Goal: Feedback & Contribution: Submit feedback/report problem

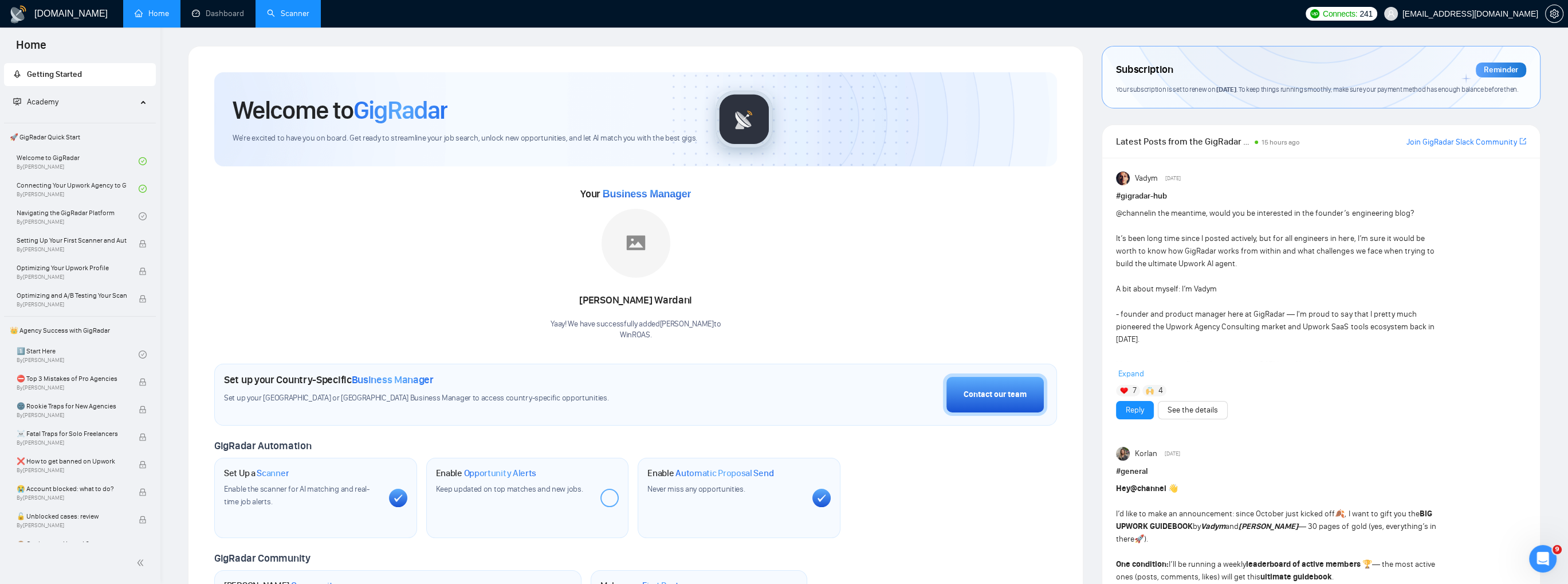
click at [280, 12] on link "Scanner" at bounding box center [288, 13] width 42 height 10
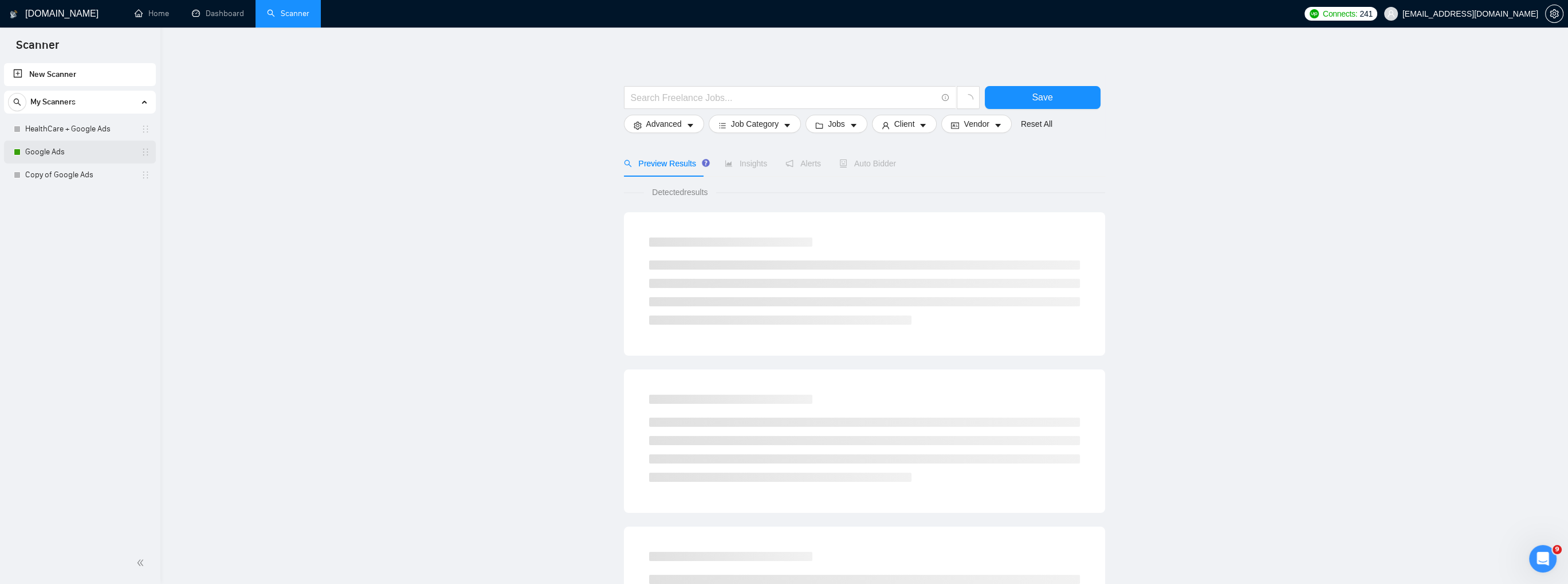
click at [95, 153] on link "Google Ads" at bounding box center [79, 152] width 109 height 23
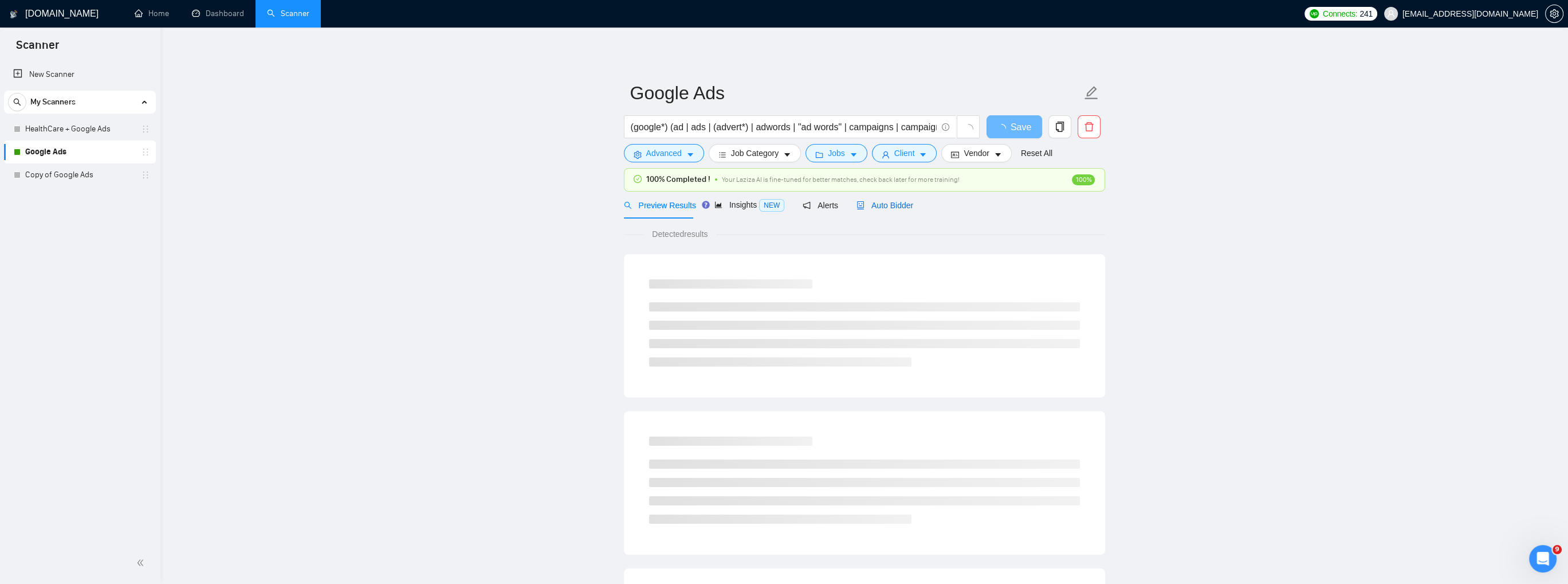
click at [884, 207] on span "Auto Bidder" at bounding box center [884, 206] width 56 height 10
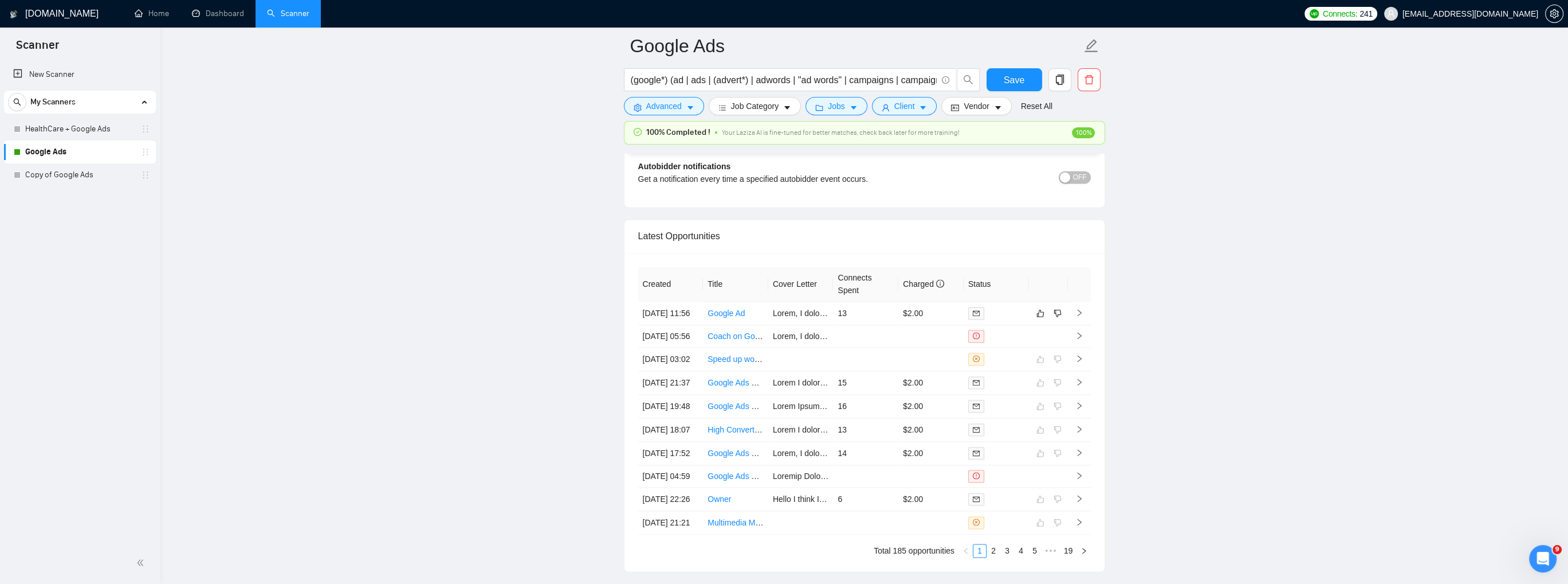
scroll to position [2866, 0]
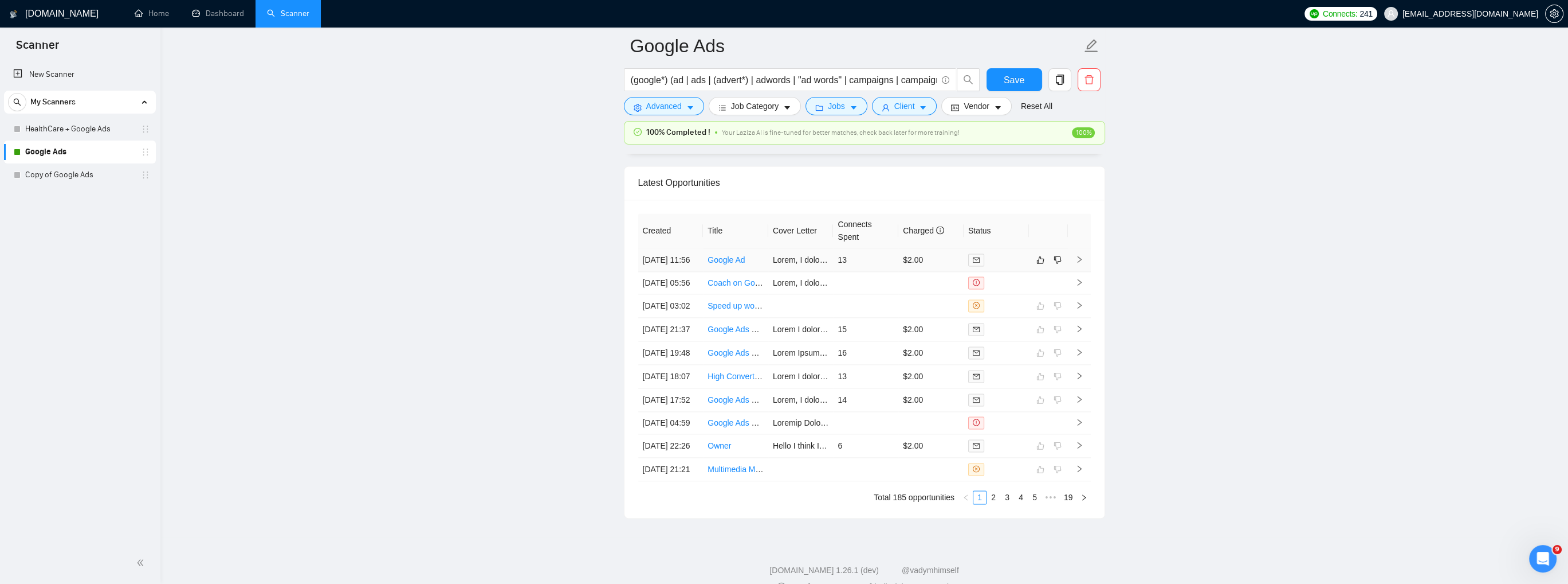
click at [1076, 260] on icon "right" at bounding box center [1079, 258] width 8 height 8
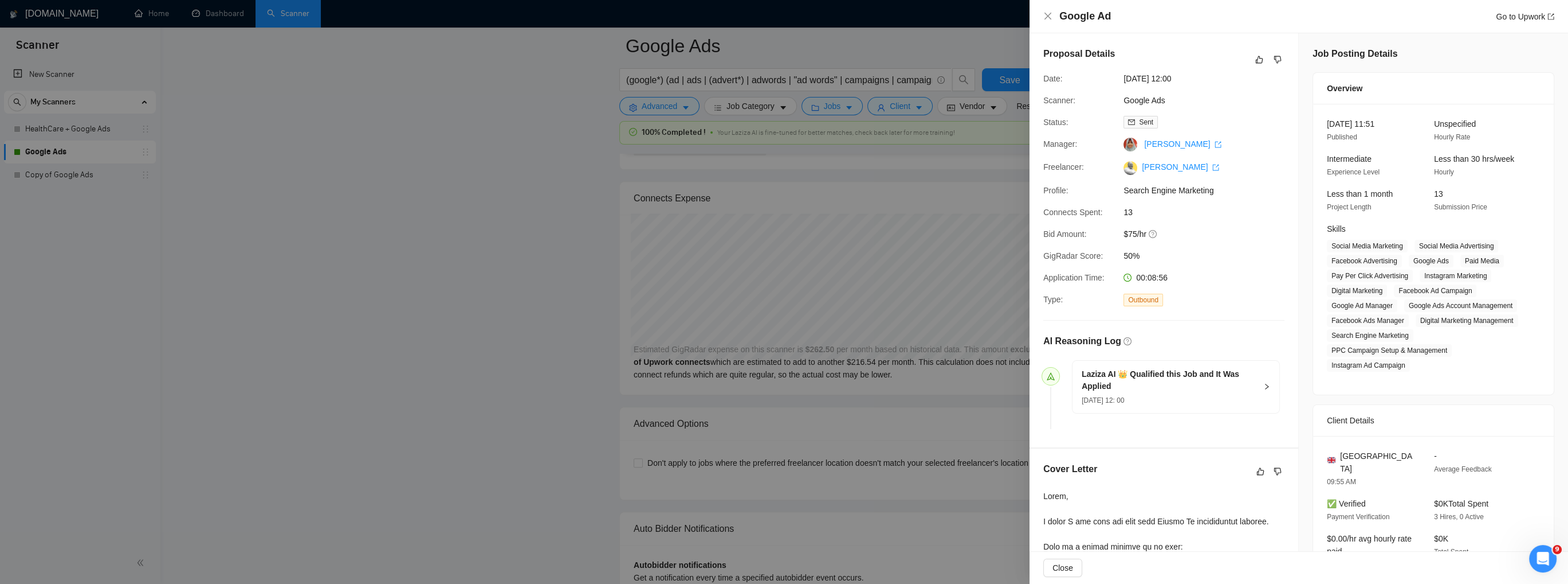
scroll to position [2408, 0]
click at [1048, 15] on icon "close" at bounding box center [1047, 15] width 7 height 7
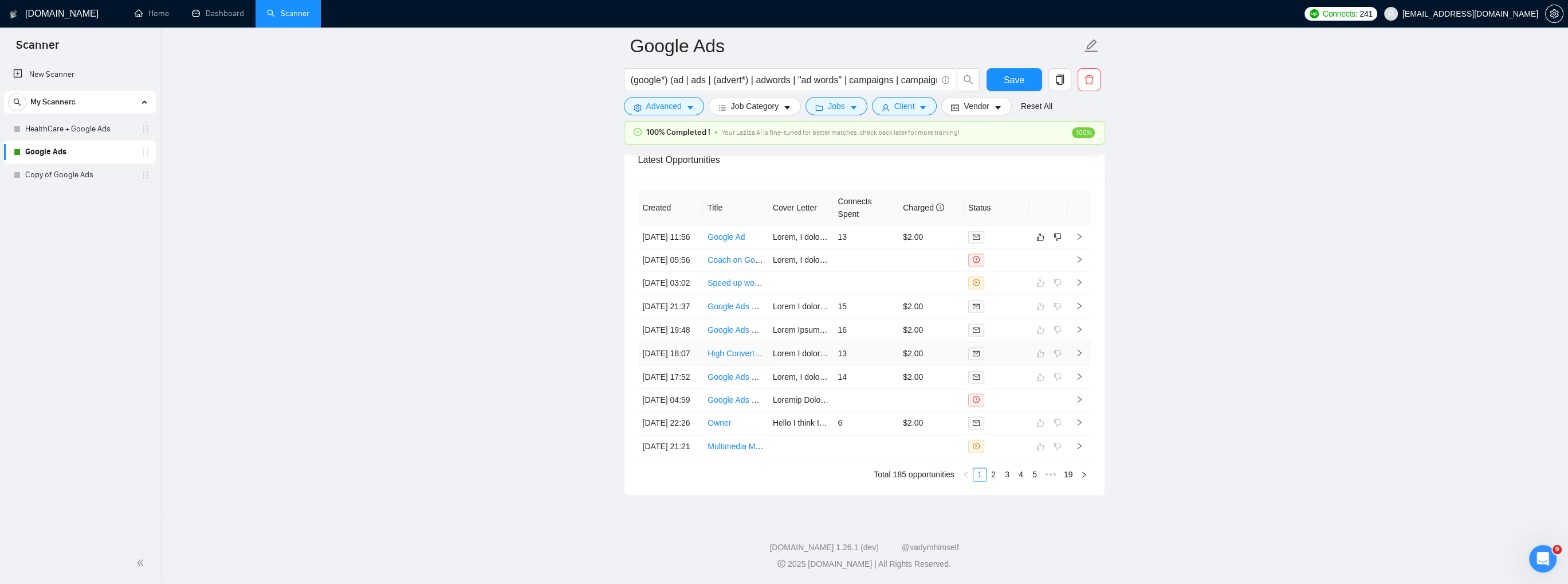
scroll to position [2886, 0]
click at [1036, 242] on icon "like" at bounding box center [1040, 239] width 8 height 10
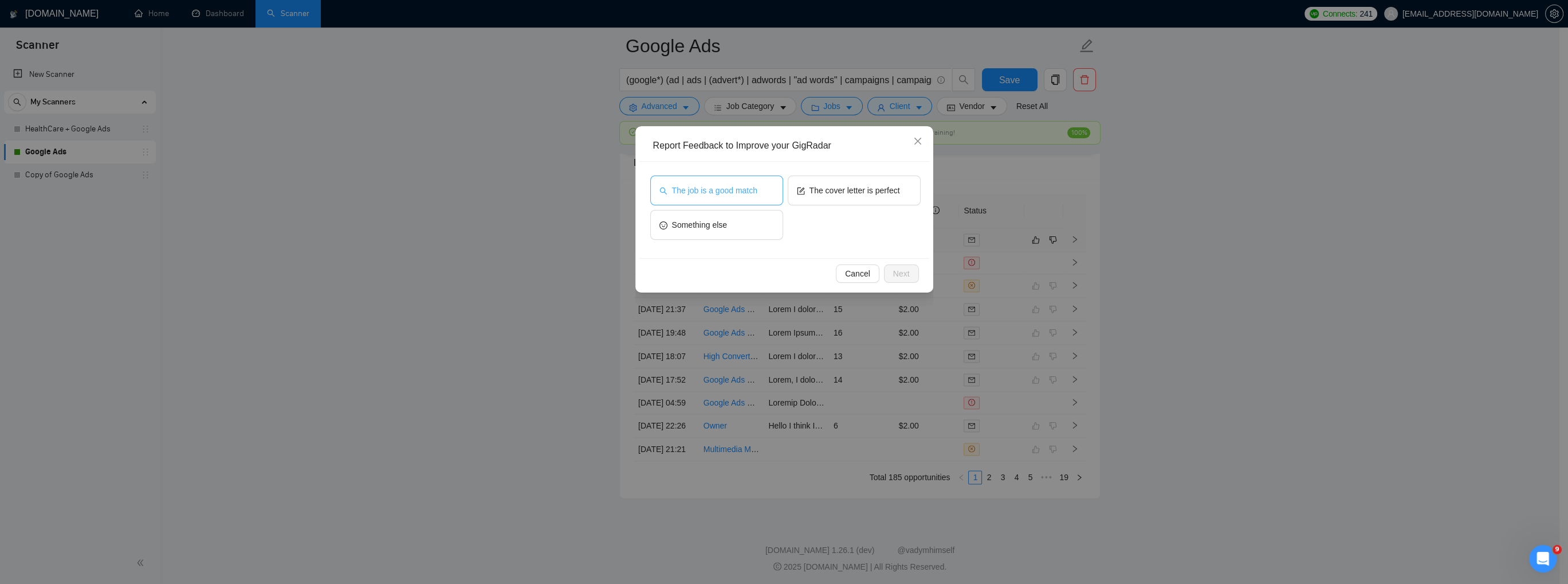
click at [696, 198] on button "The job is a good match" at bounding box center [717, 190] width 133 height 30
click at [899, 276] on span "Next" at bounding box center [900, 273] width 16 height 12
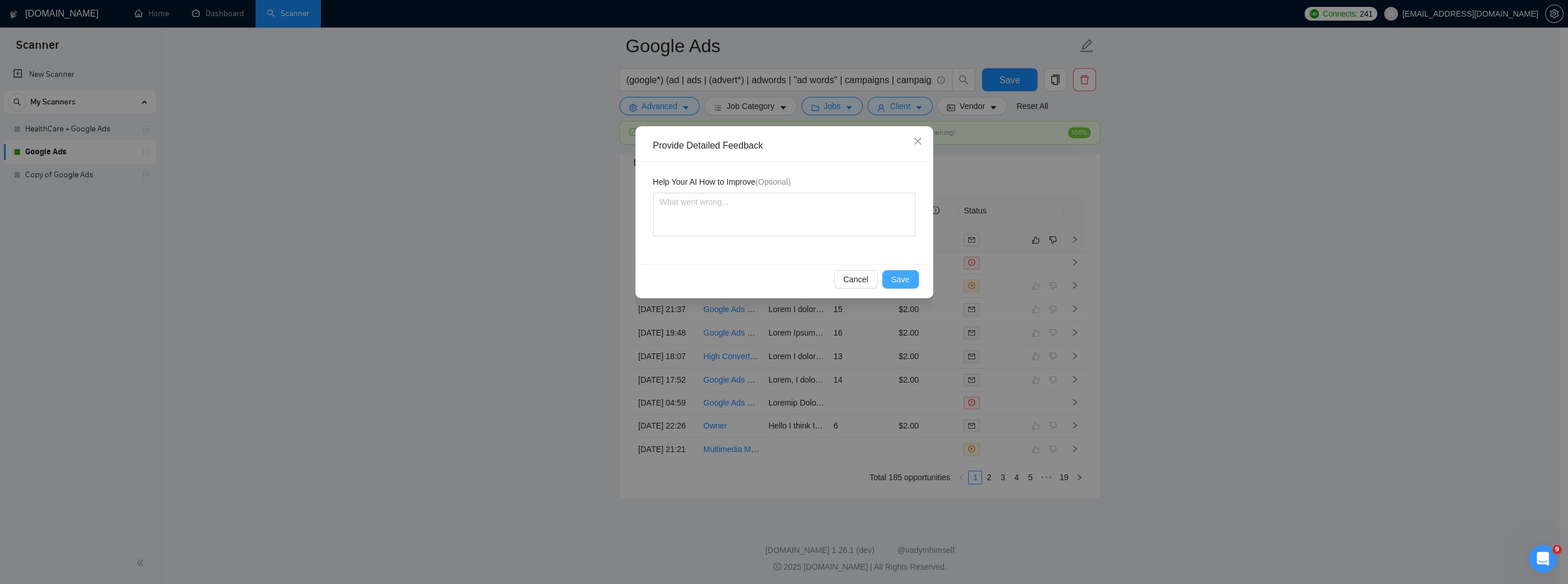
click at [899, 276] on span "Save" at bounding box center [900, 279] width 18 height 12
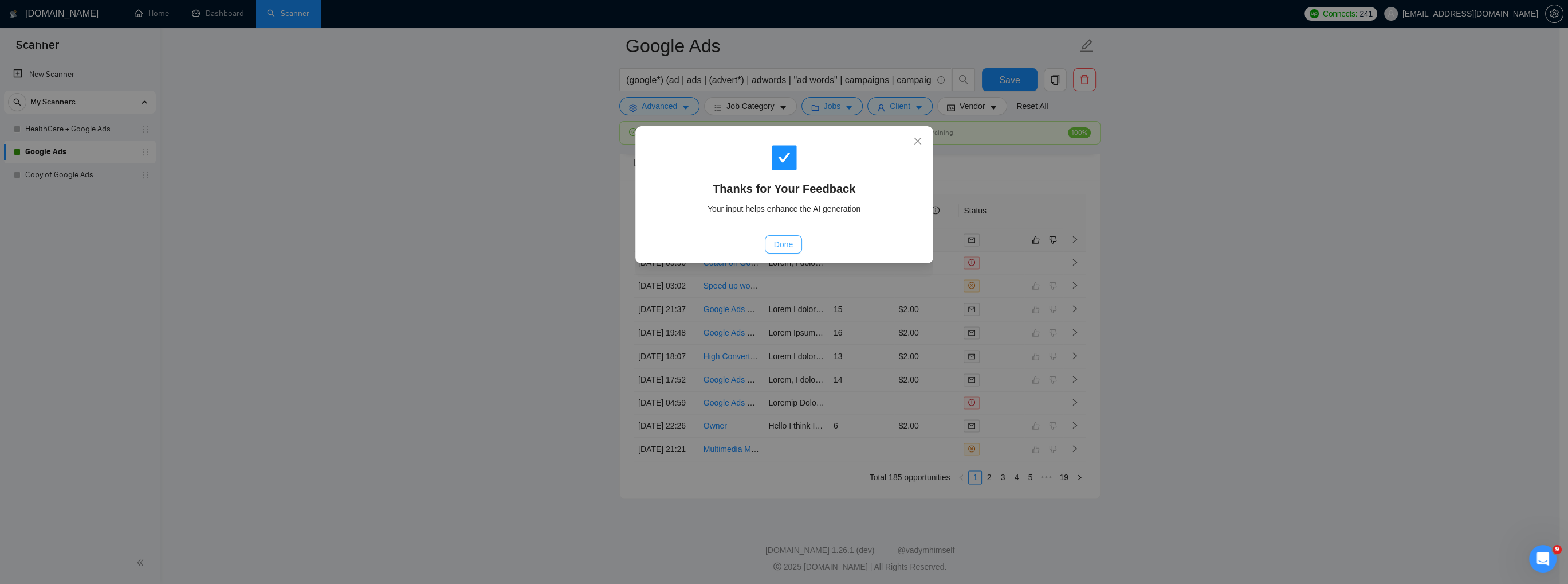
click at [781, 249] on span "Done" at bounding box center [784, 243] width 19 height 12
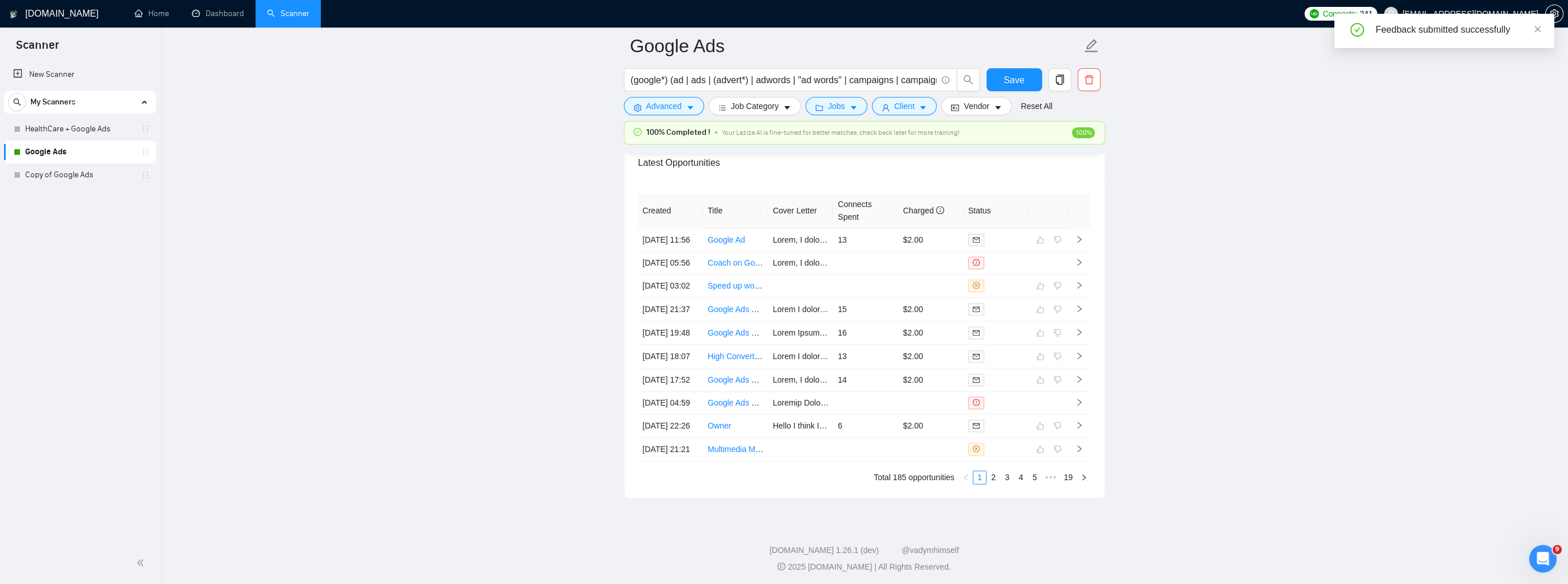
click at [1542, 31] on div "Feedback submitted successfully" at bounding box center [1444, 31] width 220 height 34
click at [1538, 31] on icon "close" at bounding box center [1537, 29] width 8 height 8
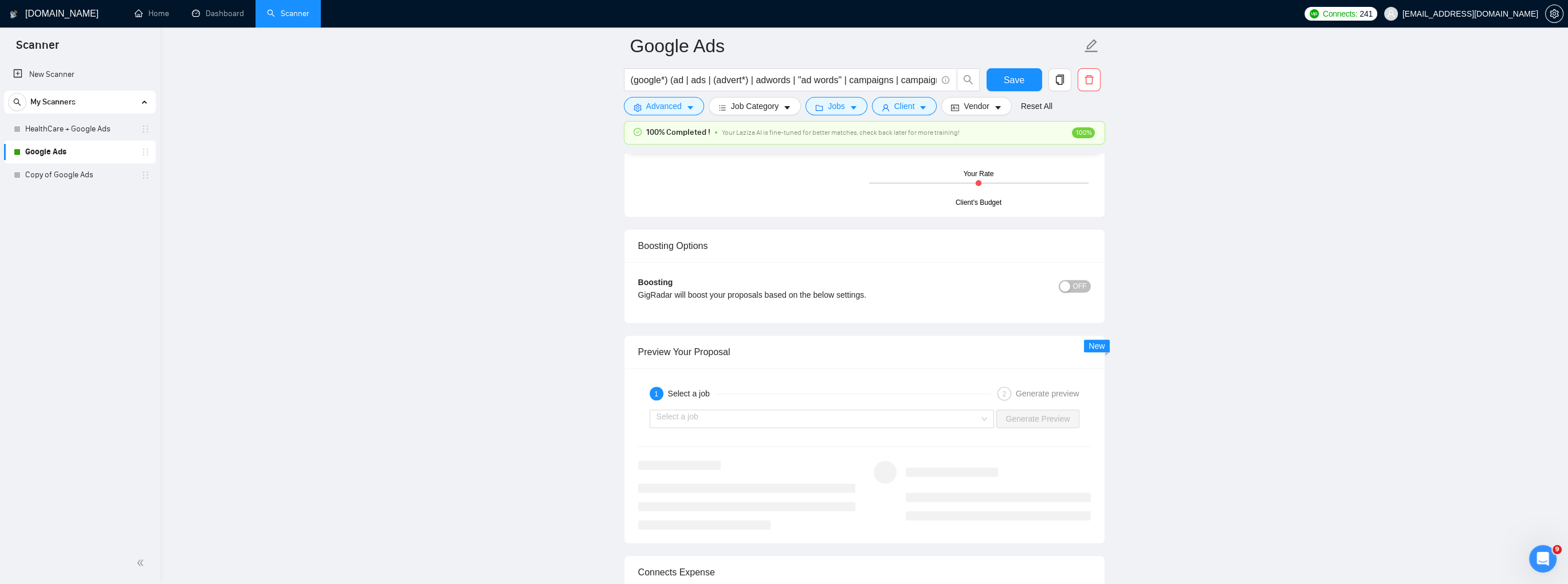
scroll to position [2027, 0]
